Goal: Task Accomplishment & Management: Complete application form

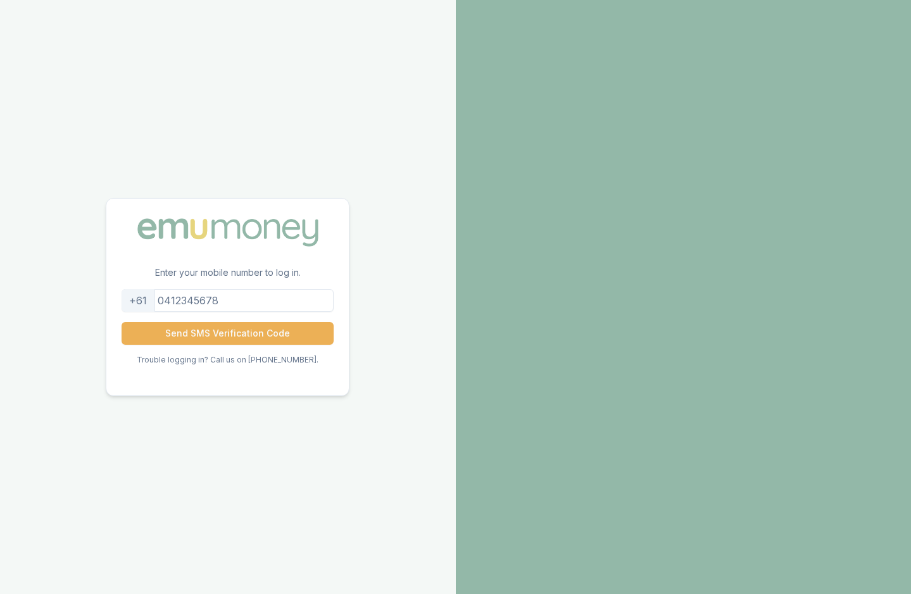
click at [236, 291] on input "tel" at bounding box center [228, 300] width 212 height 23
type input "0424421543"
click at [284, 335] on button "Send SMS Verification Code" at bounding box center [228, 333] width 212 height 23
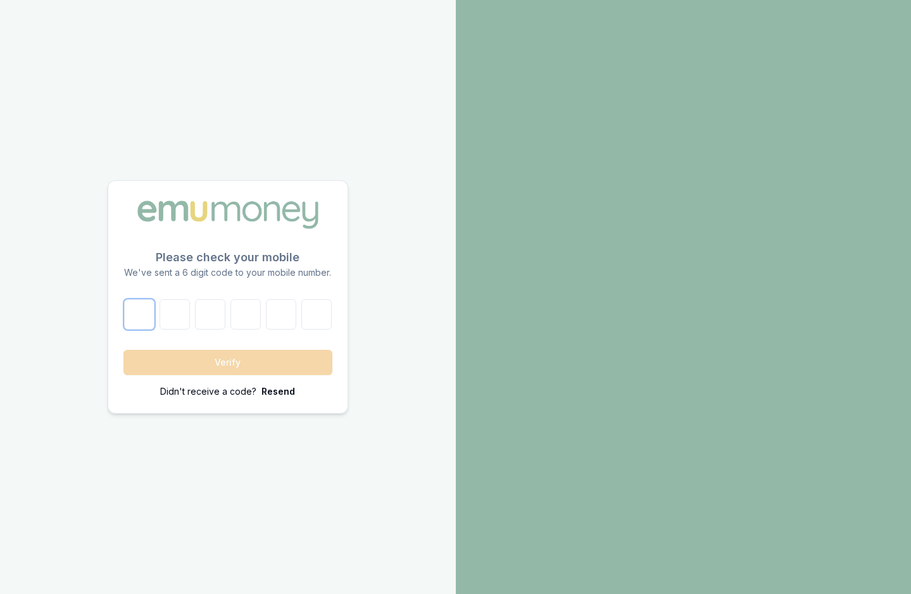
click at [139, 318] on input "number" at bounding box center [139, 314] width 30 height 30
type input "9"
type input "4"
type input "8"
type input "1"
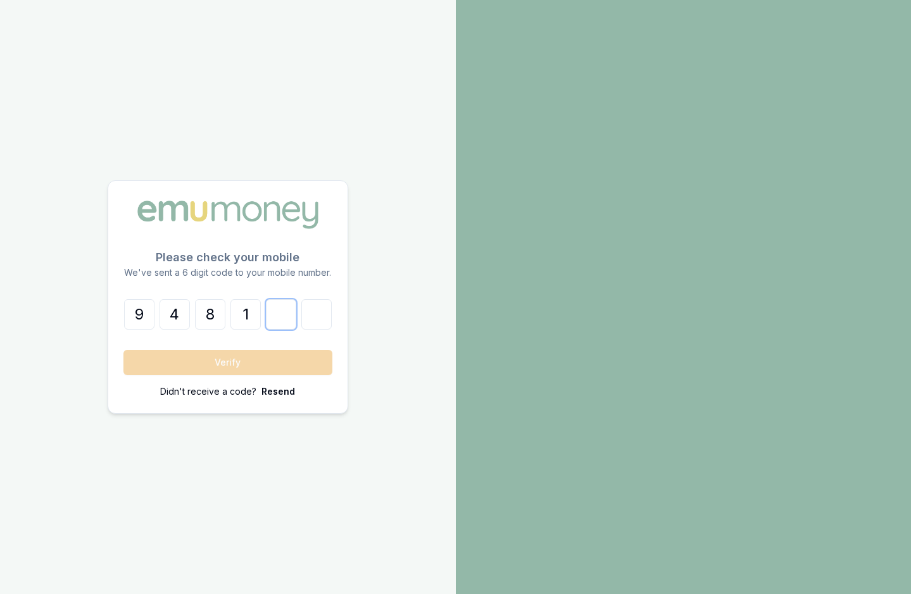
type input "4"
type input "9"
click at [209, 367] on button "Verify" at bounding box center [227, 362] width 209 height 25
